Goal: Task Accomplishment & Management: Complete application form

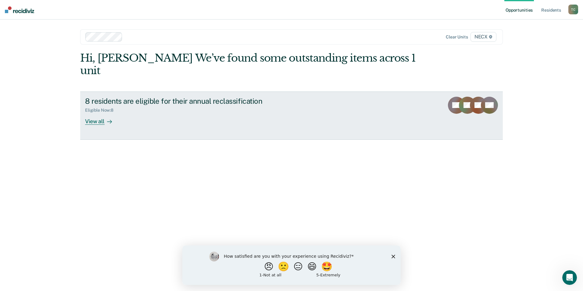
click at [91, 113] on div "View all" at bounding box center [102, 119] width 34 height 12
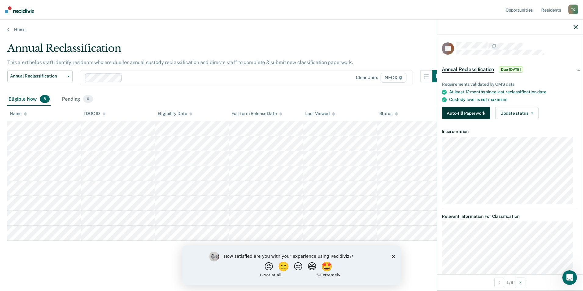
click at [478, 114] on button "Auto-fill Paperwork" at bounding box center [466, 113] width 48 height 12
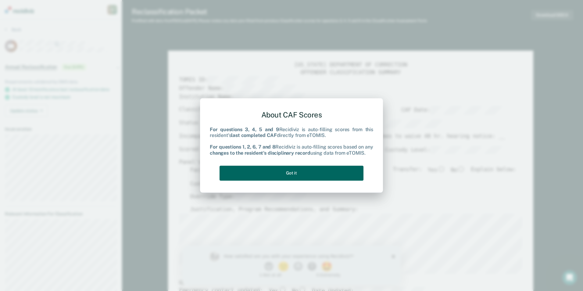
click at [310, 170] on button "Got it" at bounding box center [292, 173] width 144 height 15
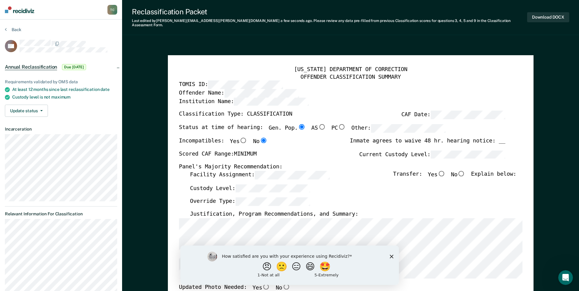
click at [465, 170] on input "No" at bounding box center [461, 172] width 8 height 5
type textarea "x"
radio input "true"
click at [229, 187] on label "Custody Level:" at bounding box center [250, 188] width 120 height 9
click at [549, 16] on button "Download DOCX" at bounding box center [548, 17] width 42 height 10
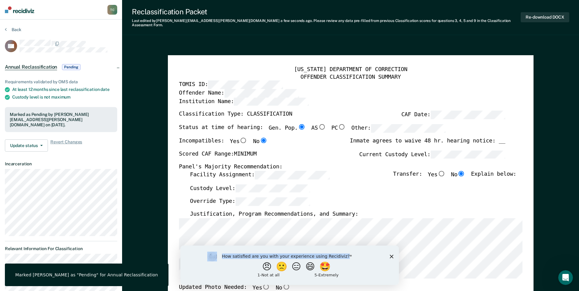
click at [392, 258] on div "How satisfied are you with your experience using Recidiviz? 😠 🙁 😑 😄 🤩 1 - Not a…" at bounding box center [289, 264] width 218 height 39
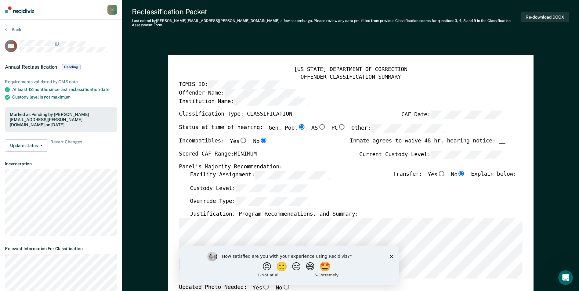
click at [391, 258] on icon "Close survey" at bounding box center [391, 256] width 4 height 4
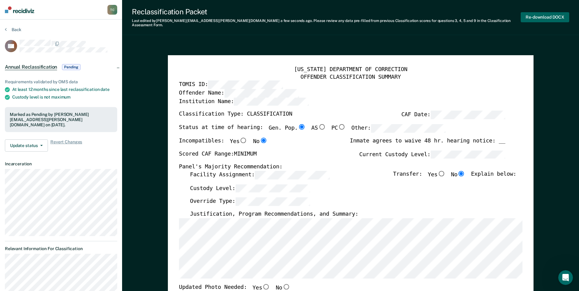
click at [534, 18] on button "Re-download DOCX" at bounding box center [544, 17] width 48 height 10
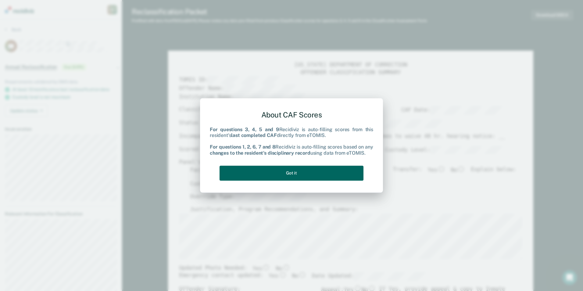
click at [294, 176] on button "Got it" at bounding box center [292, 173] width 144 height 15
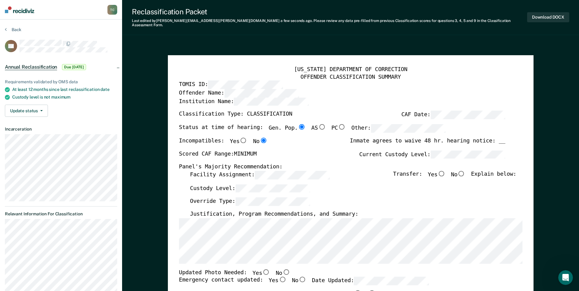
click at [464, 170] on input "No" at bounding box center [461, 172] width 8 height 5
type textarea "x"
radio input "true"
type textarea "x"
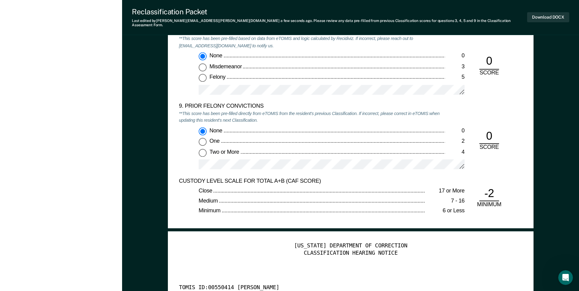
scroll to position [1311, 0]
